Goal: Task Accomplishment & Management: Complete application form

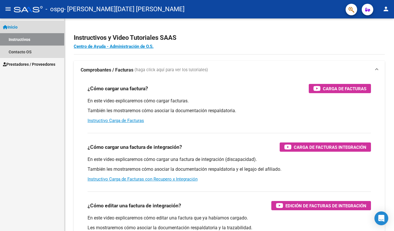
click at [30, 41] on link "Instructivos" at bounding box center [32, 39] width 64 height 12
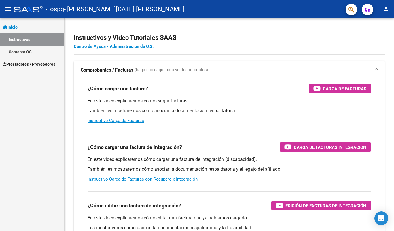
click at [26, 68] on link "Prestadores / Proveedores" at bounding box center [32, 64] width 64 height 12
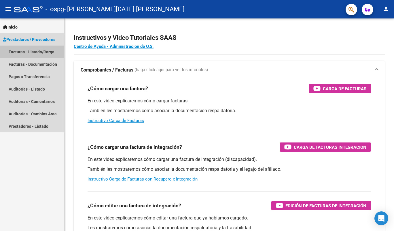
click at [42, 50] on link "Facturas - Listado/Carga" at bounding box center [32, 52] width 64 height 12
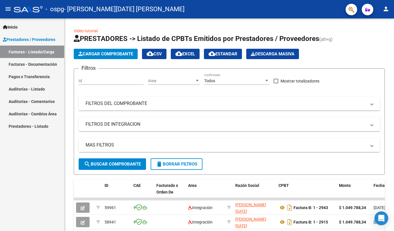
click at [114, 53] on span "Cargar Comprobante" at bounding box center [105, 53] width 55 height 5
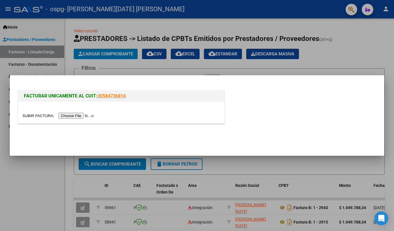
click at [87, 117] on input "file" at bounding box center [58, 116] width 73 height 6
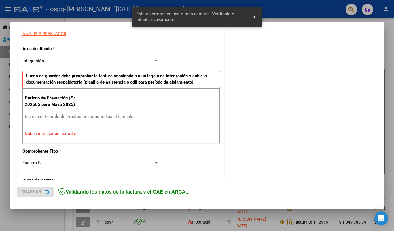
scroll to position [114, 0]
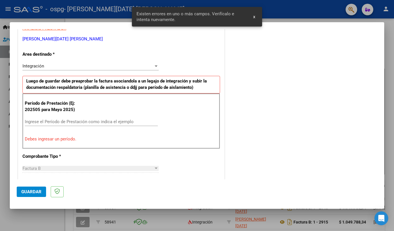
click at [60, 120] on input "Ingrese el Período de Prestación como indica el ejemplo" at bounding box center [91, 121] width 133 height 5
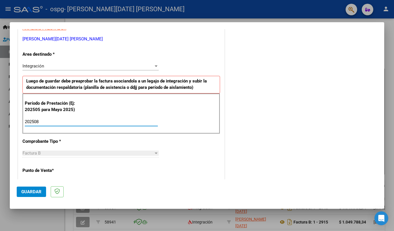
scroll to position [172, 0]
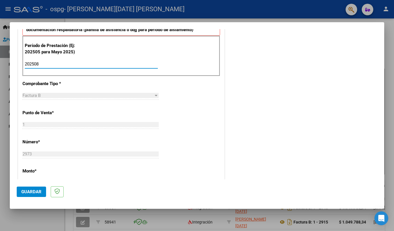
type input "202508"
click at [31, 192] on span "Guardar" at bounding box center [31, 191] width 20 height 5
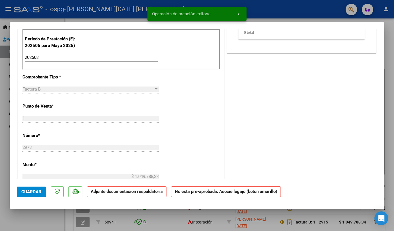
scroll to position [0, 0]
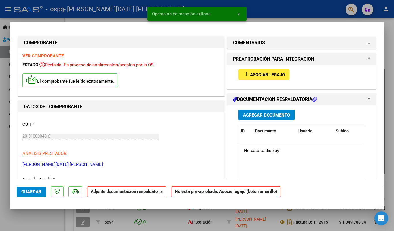
click at [268, 74] on span "Asociar Legajo" at bounding box center [267, 74] width 35 height 5
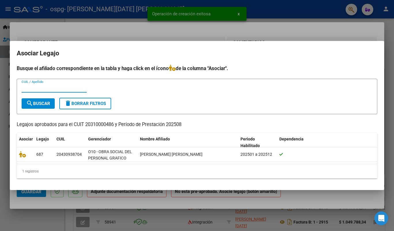
click at [71, 153] on div "20430938704" at bounding box center [68, 154] width 25 height 7
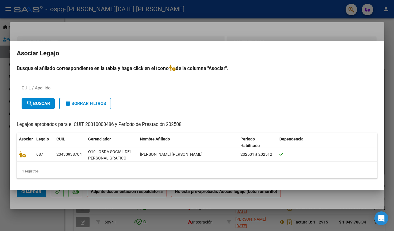
click at [65, 154] on div "20430938704" at bounding box center [68, 154] width 25 height 7
click at [43, 154] on div "687" at bounding box center [44, 154] width 16 height 7
click at [24, 157] on icon at bounding box center [22, 154] width 7 height 6
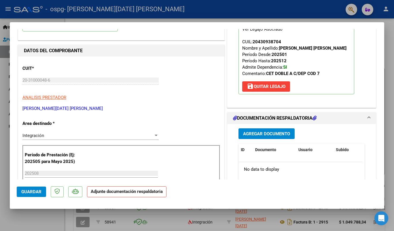
scroll to position [58, 0]
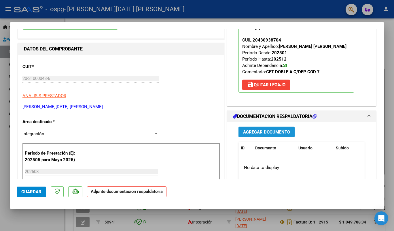
click at [270, 132] on span "Agregar Documento" at bounding box center [266, 131] width 47 height 5
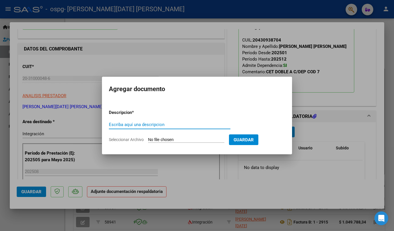
click at [128, 124] on input "Escriba aquí una descripcion" at bounding box center [170, 124] width 122 height 5
click at [159, 124] on input "Escriba aquí una descripcion" at bounding box center [170, 124] width 122 height 5
click at [164, 139] on input "Seleccionar Archivo" at bounding box center [186, 139] width 76 height 5
type input "C:\fakepath\P [PERSON_NAME].pdf"
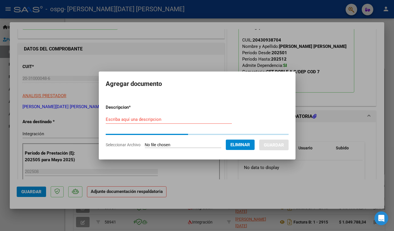
click at [147, 120] on input "Escriba aquí una descripcion" at bounding box center [169, 119] width 126 height 5
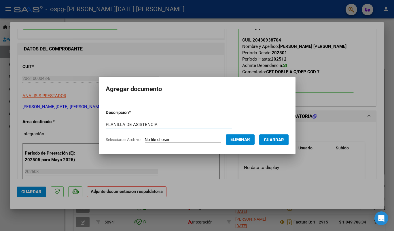
type input "PLANILLA DE ASISTENCIA"
click at [276, 137] on span "Guardar" at bounding box center [274, 139] width 20 height 5
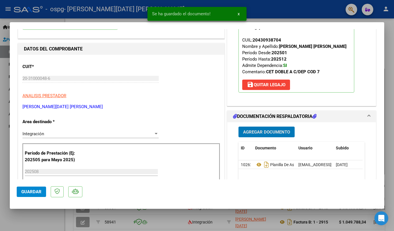
click at [264, 131] on span "Agregar Documento" at bounding box center [266, 131] width 47 height 5
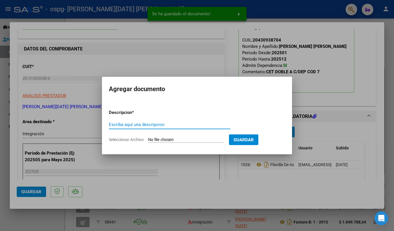
click at [160, 124] on input "Escriba aquí una descripcion" at bounding box center [170, 124] width 122 height 5
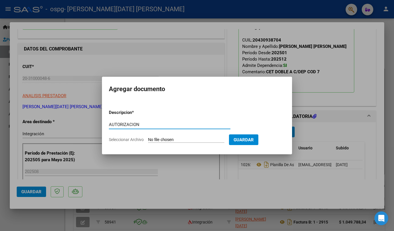
type input "AUTORIZACION"
click at [170, 140] on input "Seleccionar Archivo" at bounding box center [186, 139] width 76 height 5
type input "C:\fakepath\AUTORIZACIONES 2025 [PERSON_NAME].odt"
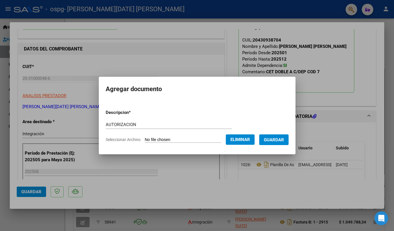
click at [275, 140] on span "Guardar" at bounding box center [274, 139] width 20 height 5
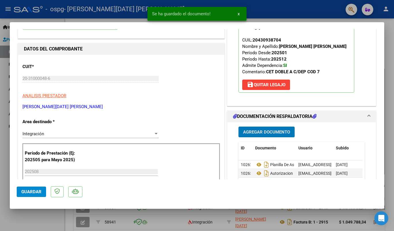
scroll to position [115, 0]
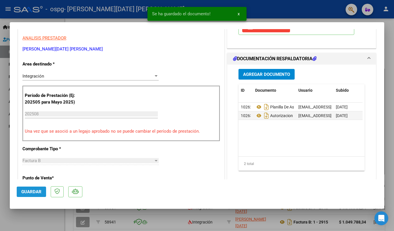
click at [32, 189] on button "Guardar" at bounding box center [31, 191] width 29 height 10
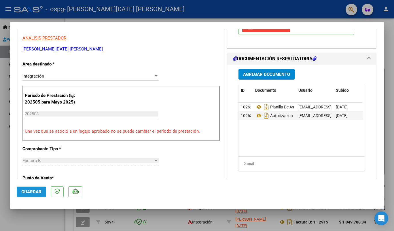
click at [37, 189] on button "Guardar" at bounding box center [31, 191] width 29 height 10
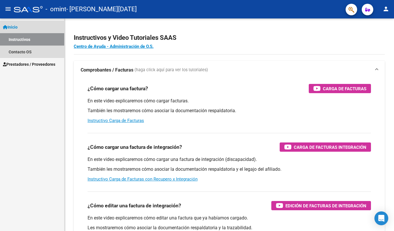
click at [22, 25] on link "Inicio" at bounding box center [32, 27] width 64 height 12
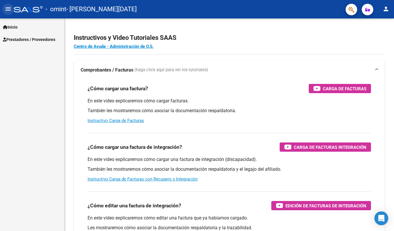
click at [6, 10] on mat-icon "menu" at bounding box center [8, 8] width 7 height 7
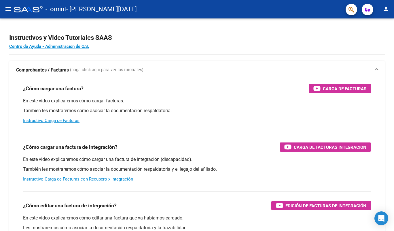
click at [9, 10] on mat-icon "menu" at bounding box center [8, 8] width 7 height 7
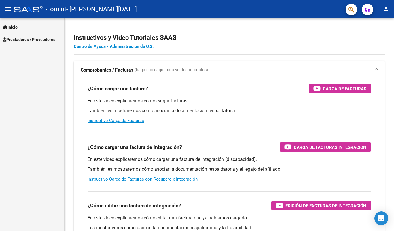
click at [18, 39] on span "Prestadores / Proveedores" at bounding box center [29, 39] width 52 height 6
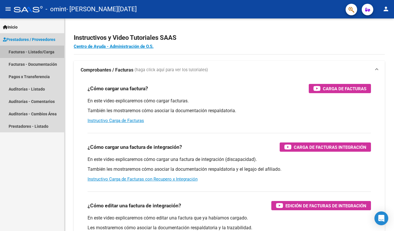
click at [22, 52] on link "Facturas - Listado/Carga" at bounding box center [32, 52] width 64 height 12
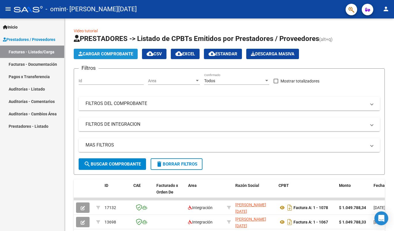
click at [109, 55] on span "Cargar Comprobante" at bounding box center [105, 53] width 55 height 5
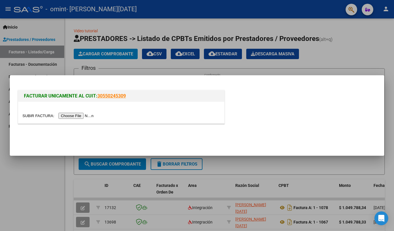
click at [80, 114] on input "file" at bounding box center [58, 116] width 73 height 6
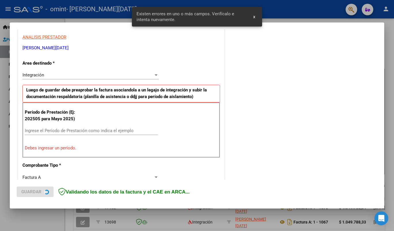
scroll to position [114, 0]
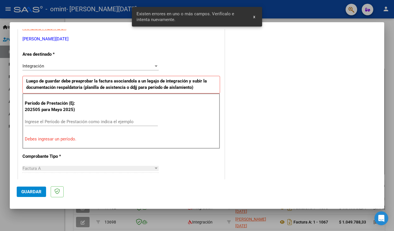
click at [79, 120] on input "Ingrese el Período de Prestación como indica el ejemplo" at bounding box center [91, 121] width 133 height 5
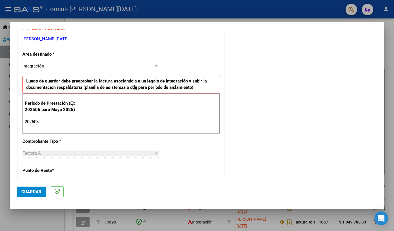
type input "202508"
click at [38, 189] on span "Guardar" at bounding box center [31, 191] width 20 height 5
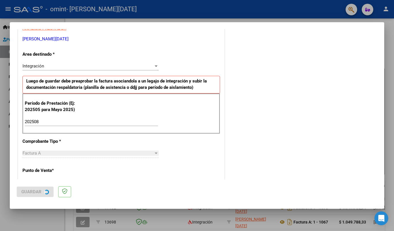
scroll to position [0, 0]
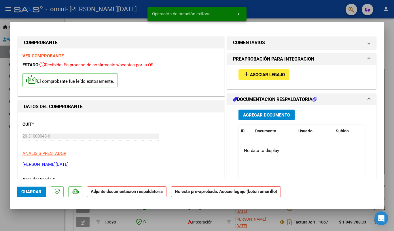
click at [250, 76] on span "Asociar Legajo" at bounding box center [267, 74] width 35 height 5
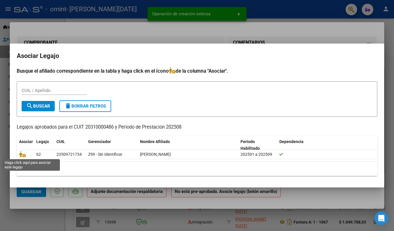
click at [23, 154] on icon at bounding box center [22, 154] width 7 height 6
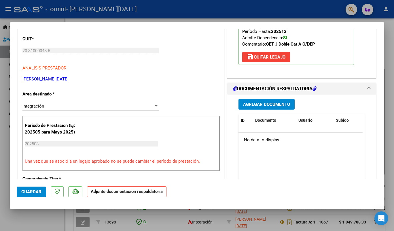
scroll to position [86, 0]
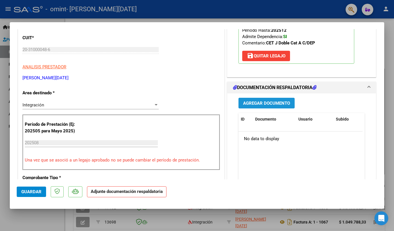
click at [265, 105] on span "Agregar Documento" at bounding box center [266, 103] width 47 height 5
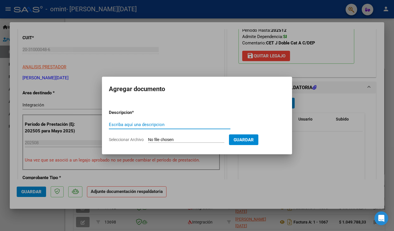
click at [161, 126] on input "Escriba aquí una descripcion" at bounding box center [170, 124] width 122 height 5
type input "planilla de asistencia"
click at [186, 137] on form "Descripcion * planilla de asistencia Escriba aquí una descripcion Seleccionar A…" at bounding box center [197, 126] width 176 height 42
drag, startPoint x: 186, startPoint y: 137, endPoint x: 185, endPoint y: 141, distance: 3.8
click at [185, 141] on app-file-uploader "Seleccionar Archivo" at bounding box center [169, 139] width 120 height 5
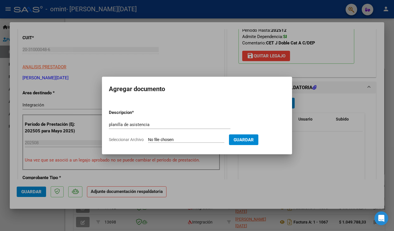
click at [185, 141] on input "Seleccionar Archivo" at bounding box center [186, 139] width 76 height 5
type input "C:\fakepath\P VALENTINA HEINZE.pdf"
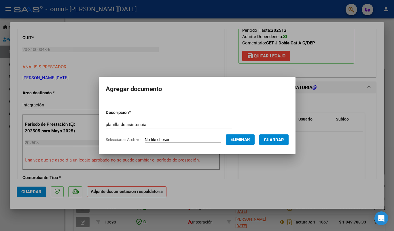
click at [274, 139] on span "Guardar" at bounding box center [274, 139] width 20 height 5
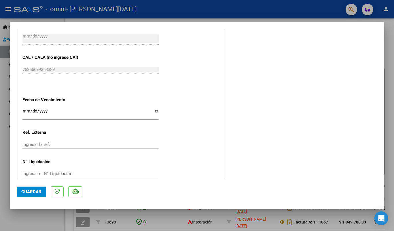
scroll to position [365, 0]
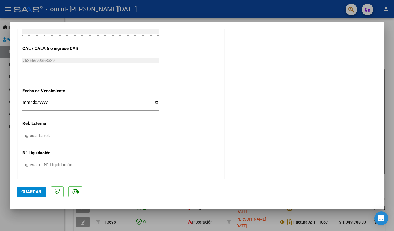
click at [31, 192] on span "Guardar" at bounding box center [31, 191] width 20 height 5
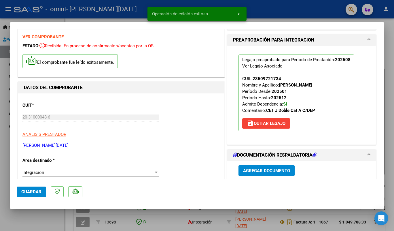
scroll to position [0, 0]
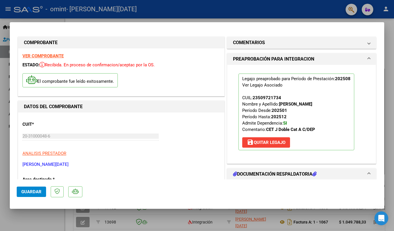
click at [28, 191] on span "Guardar" at bounding box center [31, 191] width 20 height 5
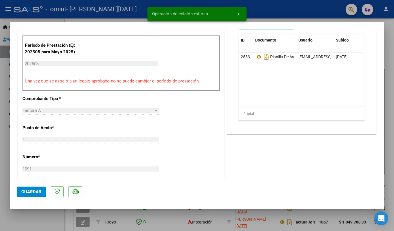
scroll to position [173, 0]
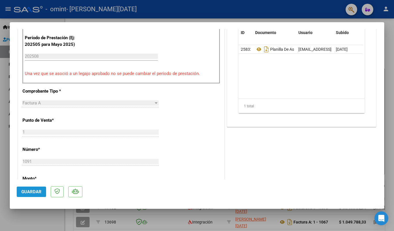
click at [34, 194] on span "Guardar" at bounding box center [31, 191] width 20 height 5
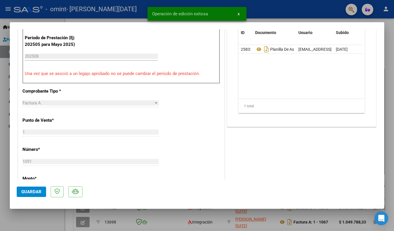
click at [36, 192] on span "Guardar" at bounding box center [31, 191] width 20 height 5
click at [7, 9] on div at bounding box center [197, 115] width 394 height 231
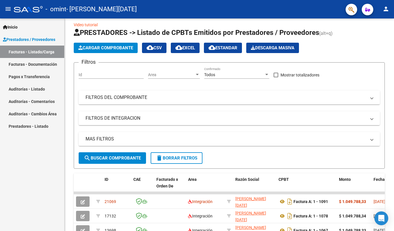
scroll to position [0, 0]
